Goal: Task Accomplishment & Management: Complete application form

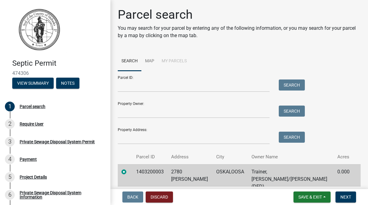
scroll to position [24, 0]
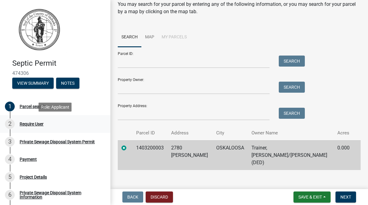
click at [36, 124] on div "Require User" at bounding box center [32, 124] width 24 height 4
click at [137, 60] on input "Parcel ID:" at bounding box center [194, 62] width 152 height 13
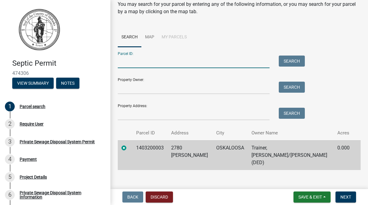
click at [198, 60] on input "Parcel ID:" at bounding box center [194, 62] width 152 height 13
drag, startPoint x: 155, startPoint y: 148, endPoint x: 149, endPoint y: 153, distance: 7.2
click at [149, 153] on td "1403200003" at bounding box center [150, 155] width 35 height 30
click at [347, 194] on button "Next" at bounding box center [346, 196] width 21 height 11
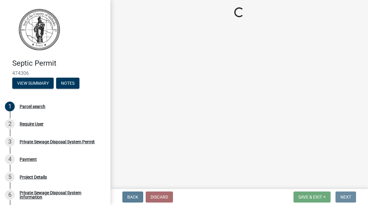
scroll to position [0, 0]
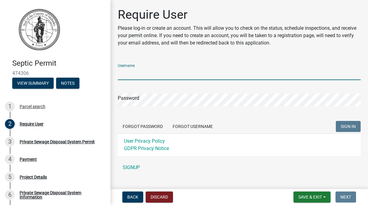
click at [161, 73] on input "Username" at bounding box center [239, 73] width 243 height 13
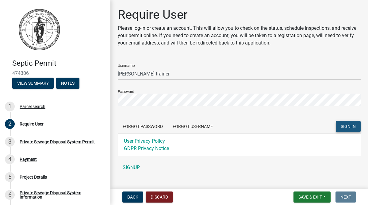
click at [348, 126] on span "SIGN IN" at bounding box center [348, 126] width 15 height 5
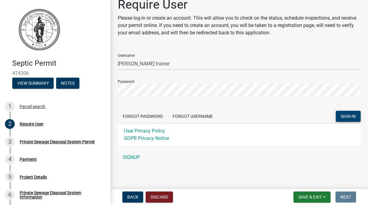
scroll to position [11, 0]
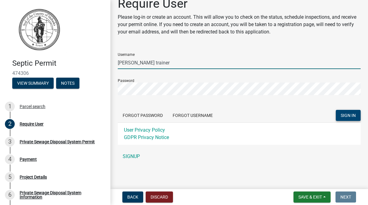
click at [147, 63] on input "[PERSON_NAME] trainer" at bounding box center [239, 62] width 243 height 13
type input "D"
type input "[EMAIL_ADDRESS][DOMAIN_NAME]"
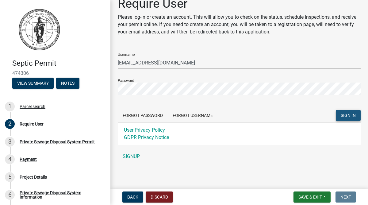
click at [346, 115] on span "SIGN IN" at bounding box center [348, 115] width 15 height 5
click at [195, 114] on button "Forgot Username" at bounding box center [193, 115] width 50 height 11
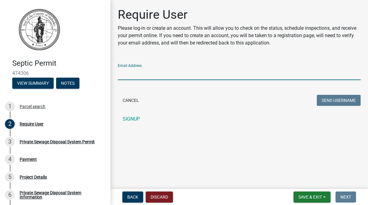
click at [191, 71] on input "Email Address" at bounding box center [239, 73] width 243 height 13
type input "[EMAIL_ADDRESS][DOMAIN_NAME]"
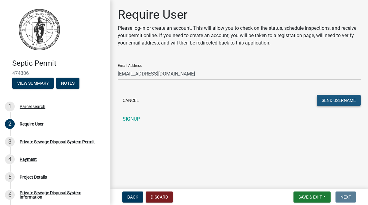
click at [332, 99] on button "Send Username" at bounding box center [339, 100] width 44 height 11
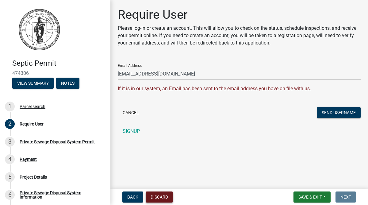
click at [159, 196] on button "Discard" at bounding box center [159, 196] width 27 height 11
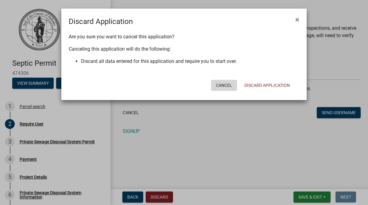
click at [222, 84] on button "Cancel" at bounding box center [224, 85] width 26 height 11
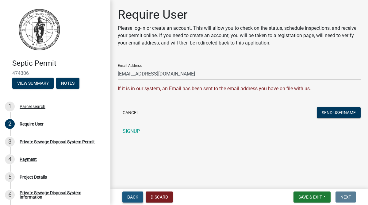
click at [131, 195] on span "Back" at bounding box center [132, 197] width 11 height 5
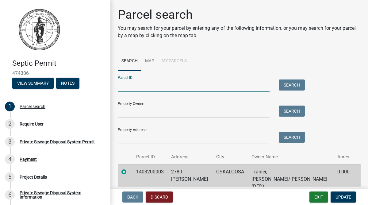
click at [151, 85] on input "Parcel ID:" at bounding box center [194, 85] width 152 height 13
type input "1403200003"
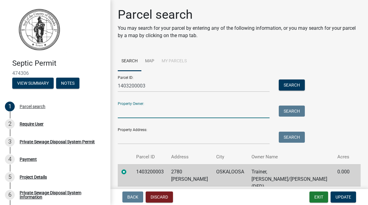
click at [152, 110] on input "Property Owner:" at bounding box center [194, 112] width 152 height 13
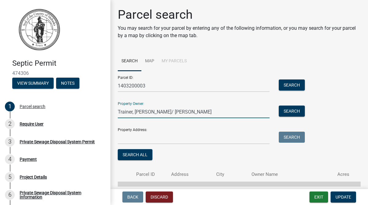
type input "Trainer, [PERSON_NAME]/ [PERSON_NAME]"
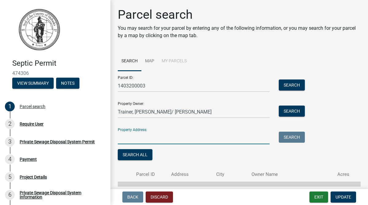
click at [156, 137] on input "Property Address:" at bounding box center [194, 138] width 152 height 13
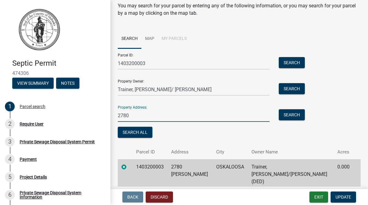
scroll to position [41, 0]
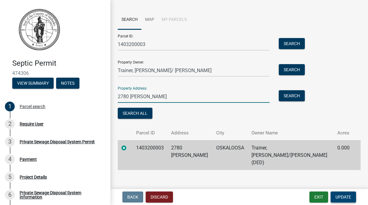
type input "2780 [PERSON_NAME]"
click at [343, 197] on span "Update" at bounding box center [344, 197] width 16 height 5
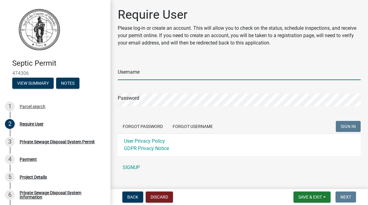
type input "[EMAIL_ADDRESS][DOMAIN_NAME]"
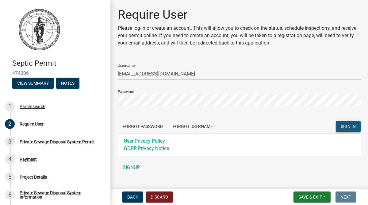
click at [348, 125] on span "SIGN IN" at bounding box center [348, 126] width 15 height 5
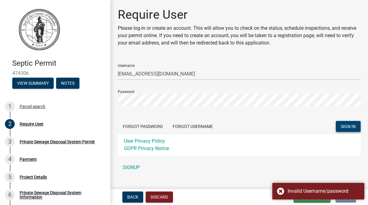
scroll to position [11, 0]
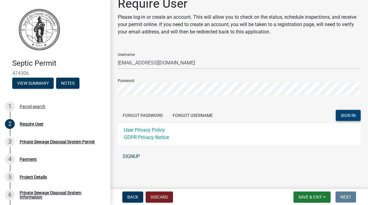
click at [136, 155] on link "SIGNUP" at bounding box center [239, 156] width 243 height 12
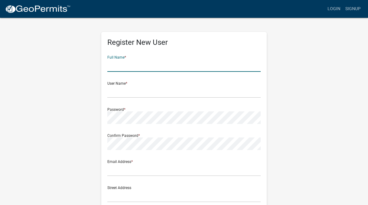
click at [130, 64] on input "text" at bounding box center [183, 65] width 153 height 13
type input "[PERSON_NAME]"
type input "[EMAIL_ADDRESS][DOMAIN_NAME]"
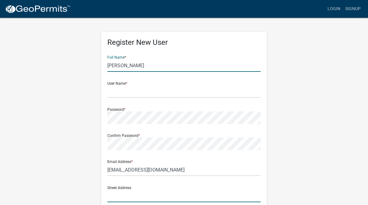
type input "1214 So. [GEOGRAPHIC_DATA]"
type input "Oskaloosa"
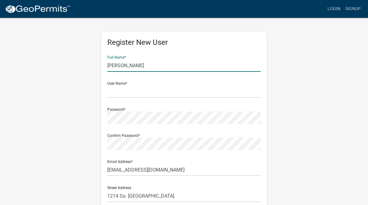
type input "[US_STATE]"
type input "52577"
type input "6416601672"
click at [126, 67] on input "[PERSON_NAME]" at bounding box center [183, 65] width 153 height 13
type input "[PERSON_NAME] Trainer"
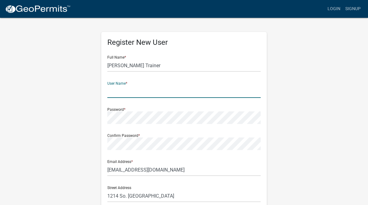
click at [123, 91] on input "text" at bounding box center [183, 91] width 153 height 13
type input "Deantrainer"
click at [299, 110] on div "Register New User Full Name * [PERSON_NAME] Trainer User Name * Deantrainer Pas…" at bounding box center [184, 181] width 350 height 328
click at [309, 98] on div "Register New User Full Name * [PERSON_NAME] Trainer User Name * Deantrainer Pas…" at bounding box center [184, 181] width 350 height 328
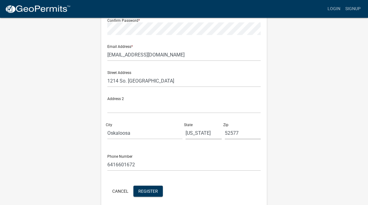
scroll to position [141, 0]
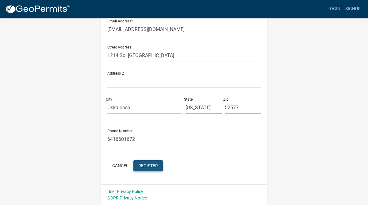
click at [149, 164] on span "Register" at bounding box center [148, 165] width 20 height 5
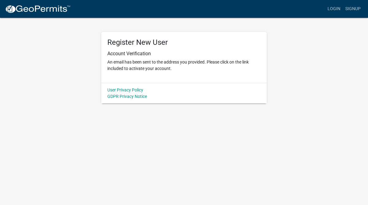
scroll to position [0, 0]
click at [335, 8] on link "Login" at bounding box center [334, 9] width 18 height 12
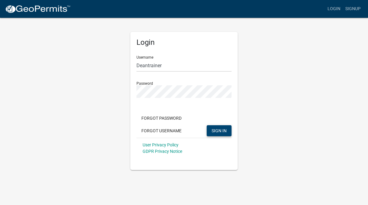
click at [218, 130] on span "SIGN IN" at bounding box center [219, 130] width 15 height 5
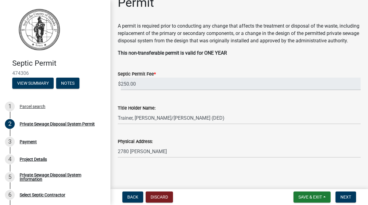
scroll to position [34, 0]
click at [347, 195] on span "Next" at bounding box center [346, 197] width 11 height 5
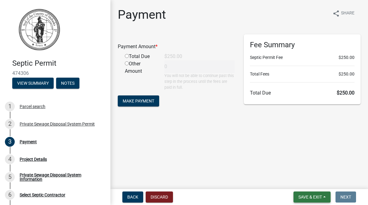
click at [321, 197] on span "Save & Exit" at bounding box center [311, 197] width 24 height 5
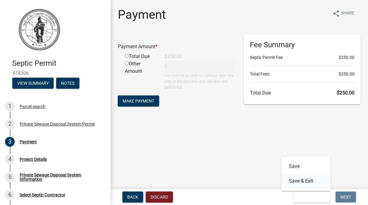
click at [305, 181] on button "Save & Exit" at bounding box center [306, 181] width 49 height 15
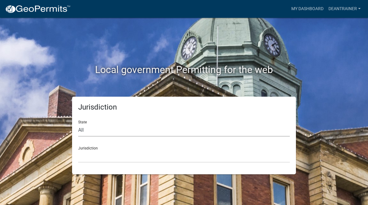
click at [82, 130] on select "All Colorado Georgia Indiana Iowa Kansas Minnesota Ohio South Carolina Wisconsin" at bounding box center [184, 130] width 212 height 13
click at [91, 130] on select "All Colorado Georgia Indiana Iowa Kansas Minnesota Ohio South Carolina Wisconsin" at bounding box center [184, 130] width 212 height 13
select select "[US_STATE]"
click at [78, 124] on select "All Colorado Georgia Indiana Iowa Kansas Minnesota Ohio South Carolina Wisconsin" at bounding box center [184, 130] width 212 height 13
click at [91, 148] on div "Jurisdiction Boone County, Iowa Butler County, Iowa Cerro Gordo County, Iowa Ci…" at bounding box center [184, 151] width 212 height 21
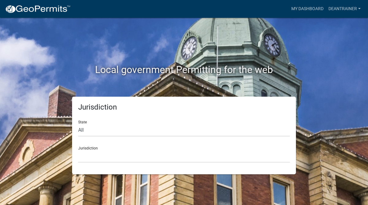
click at [330, 70] on h2 "Local government Permitting for the web" at bounding box center [184, 70] width 341 height 12
